Goal: Information Seeking & Learning: Check status

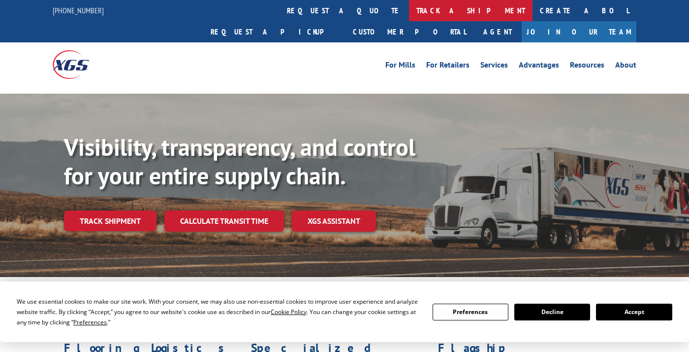
click at [409, 6] on link "track a shipment" at bounding box center [471, 10] width 124 height 21
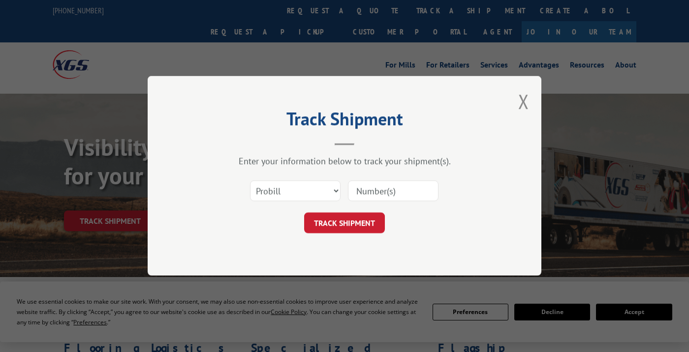
click at [361, 185] on input at bounding box center [393, 191] width 91 height 21
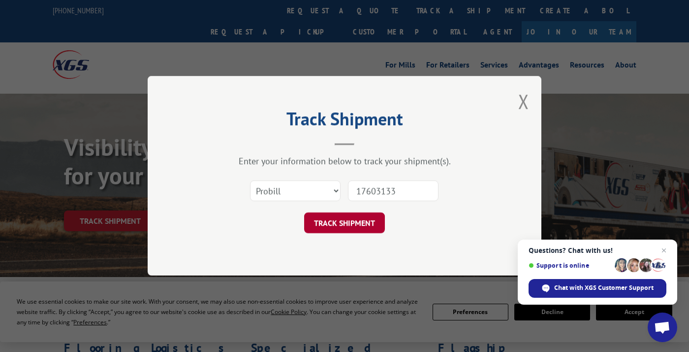
type input "17603133"
click at [376, 221] on button "TRACK SHIPMENT" at bounding box center [344, 223] width 81 height 21
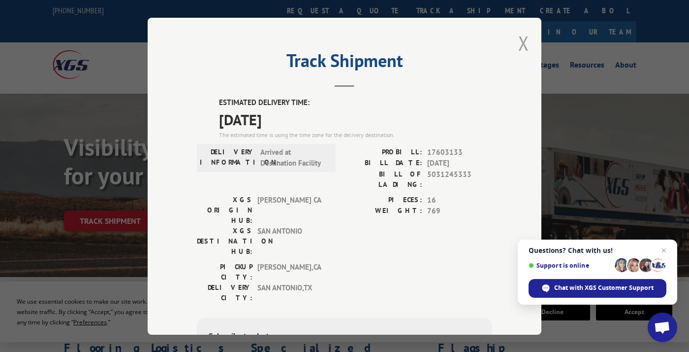
click at [523, 48] on button "Close modal" at bounding box center [523, 43] width 11 height 26
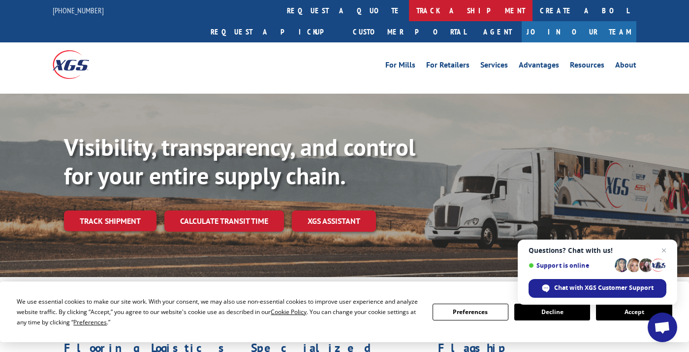
click at [409, 6] on link "track a shipment" at bounding box center [471, 10] width 124 height 21
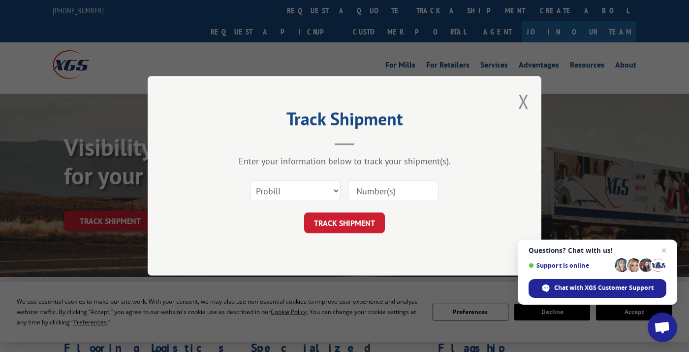
click at [379, 195] on input at bounding box center [393, 191] width 91 height 21
type input "17612206"
click at [341, 223] on button "TRACK SHIPMENT" at bounding box center [344, 223] width 81 height 21
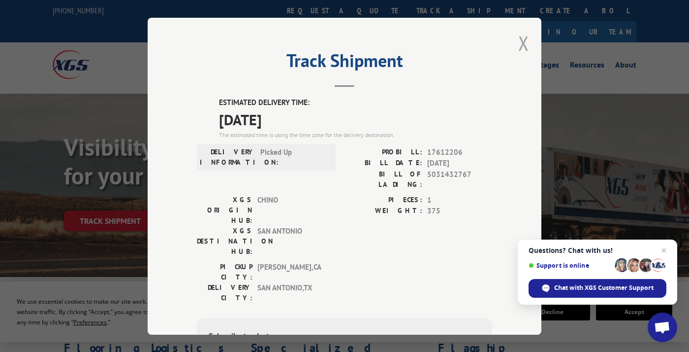
click at [518, 41] on button "Close modal" at bounding box center [523, 43] width 11 height 26
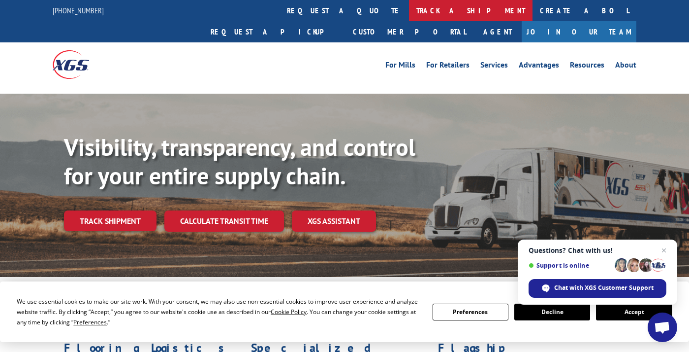
click at [409, 13] on link "track a shipment" at bounding box center [471, 10] width 124 height 21
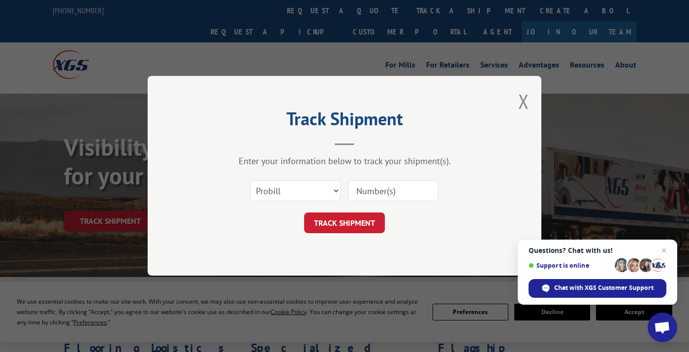
click at [368, 193] on input at bounding box center [393, 191] width 91 height 21
type input "17612041"
click at [358, 221] on button "TRACK SHIPMENT" at bounding box center [344, 223] width 81 height 21
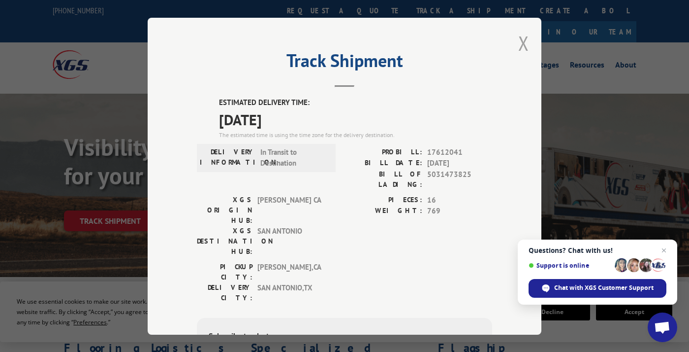
click at [524, 44] on button "Close modal" at bounding box center [523, 43] width 11 height 26
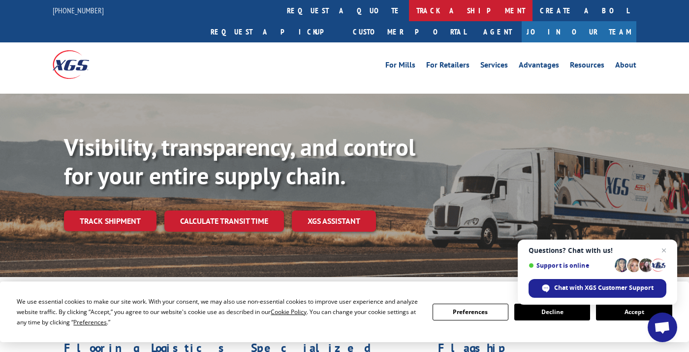
click at [409, 8] on link "track a shipment" at bounding box center [471, 10] width 124 height 21
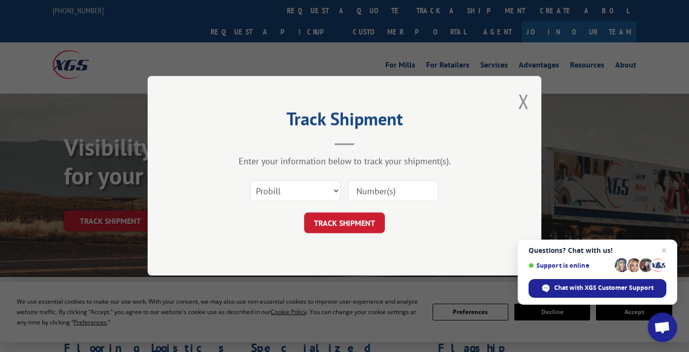
click at [370, 194] on input at bounding box center [393, 191] width 91 height 21
type input "17612932"
click at [352, 218] on button "TRACK SHIPMENT" at bounding box center [344, 223] width 81 height 21
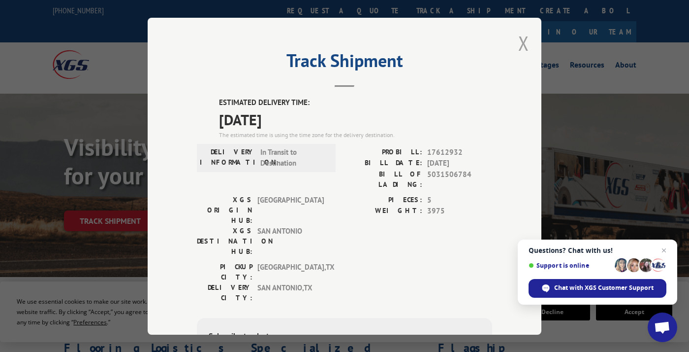
click at [518, 49] on button "Close modal" at bounding box center [523, 43] width 11 height 26
